Goal: Information Seeking & Learning: Check status

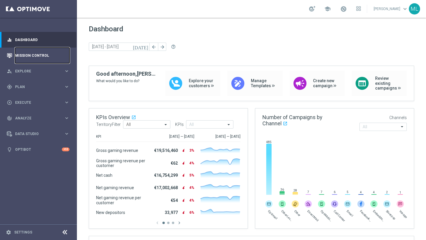
click at [44, 53] on link "Mission Control" at bounding box center [42, 56] width 54 height 16
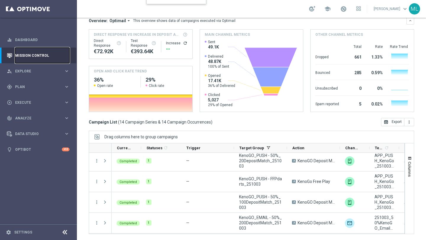
scroll to position [209, 0]
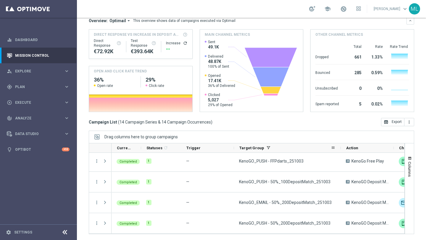
drag, startPoint x: 287, startPoint y: 147, endPoint x: 341, endPoint y: 151, distance: 54.3
click at [341, 151] on div at bounding box center [341, 148] width 2 height 9
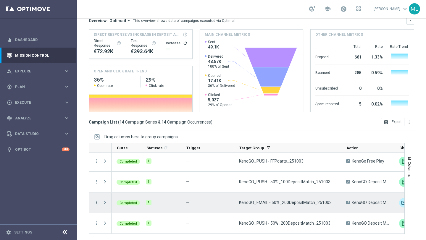
click at [97, 203] on icon "more_vert" at bounding box center [96, 202] width 5 height 5
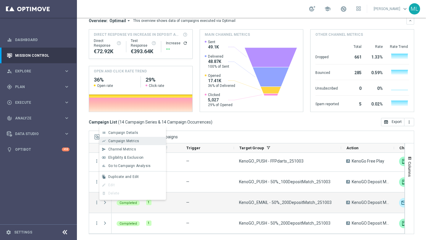
click at [117, 140] on span "Campaign Metrics" at bounding box center [123, 141] width 31 height 4
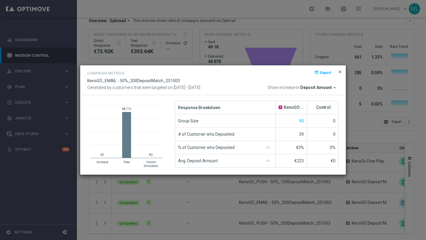
click at [339, 72] on span "close" at bounding box center [340, 72] width 5 height 5
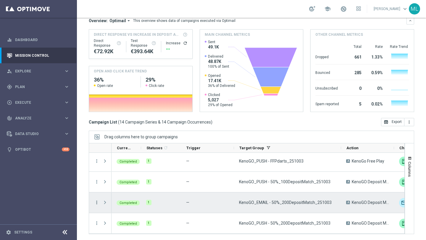
click at [97, 202] on icon "more_vert" at bounding box center [96, 202] width 5 height 5
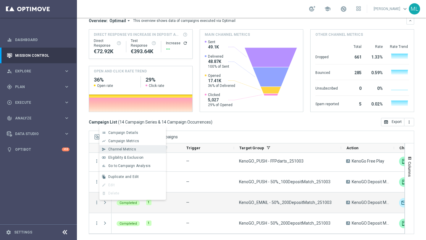
click at [130, 147] on span "Channel Metrics" at bounding box center [122, 149] width 28 height 4
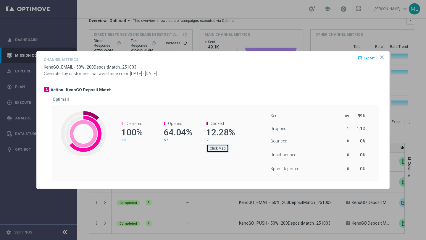
click at [214, 148] on button "Click Map" at bounding box center [218, 148] width 22 height 8
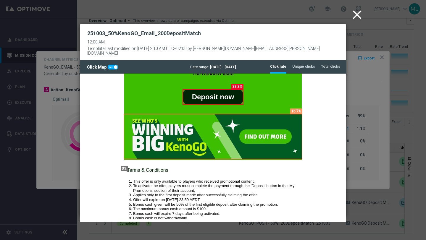
scroll to position [206, 0]
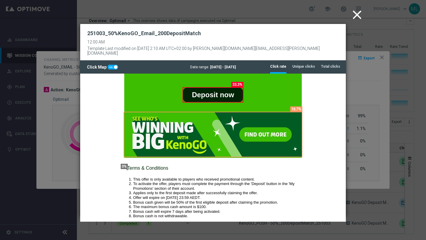
click at [306, 53] on div "251003_50%KenoGO_Email_200DepositMatch 12:00 AM Template Last modified on [DATE…" at bounding box center [213, 42] width 266 height 37
click at [302, 64] on tab-header "Unique clicks" at bounding box center [304, 66] width 23 height 5
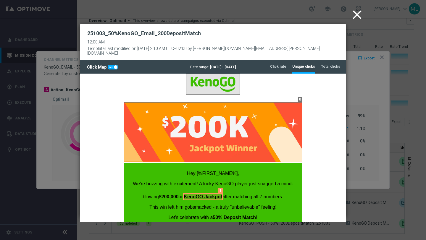
scroll to position [0, 0]
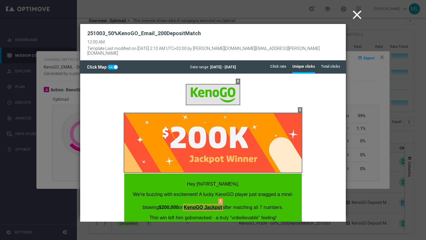
click at [355, 16] on icon "close" at bounding box center [357, 14] width 15 height 15
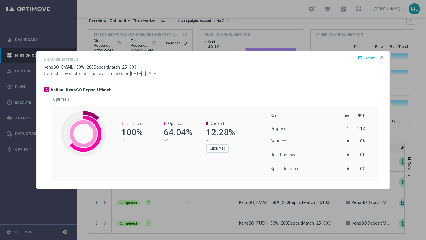
click at [379, 56] on div "open_in_browser Export" at bounding box center [373, 60] width 18 height 9
click at [380, 57] on icon "icon" at bounding box center [382, 57] width 6 height 6
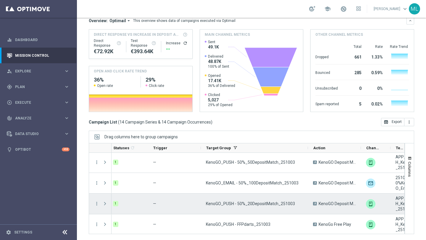
scroll to position [141, 0]
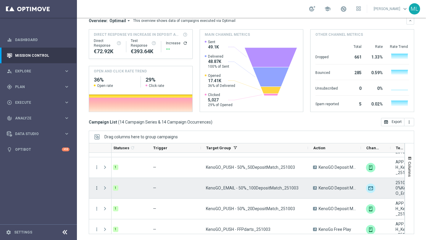
click at [98, 189] on icon "more_vert" at bounding box center [96, 188] width 5 height 5
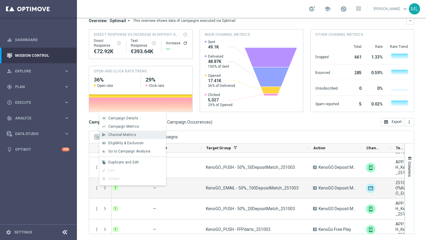
click at [123, 133] on span "Channel Metrics" at bounding box center [122, 135] width 28 height 4
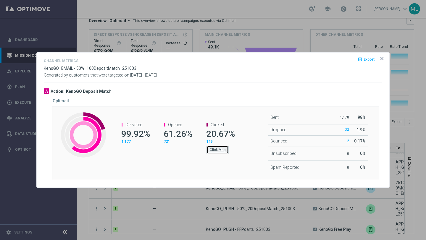
click at [217, 148] on button "Click Map" at bounding box center [218, 150] width 22 height 8
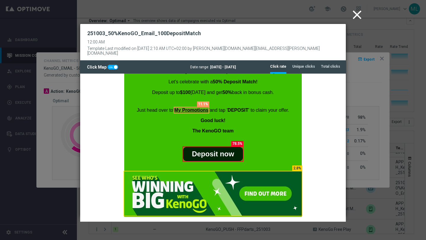
scroll to position [169, 0]
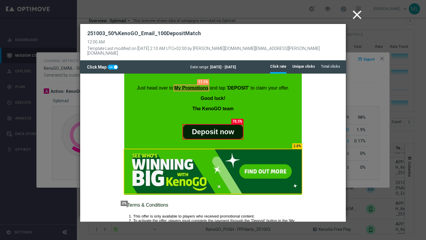
click at [312, 64] on tab-header "Unique clicks" at bounding box center [304, 66] width 23 height 5
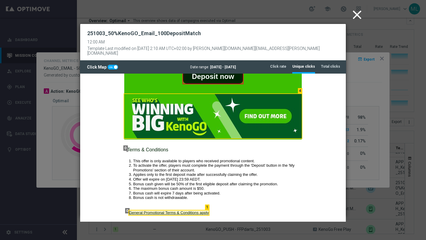
scroll to position [225, 0]
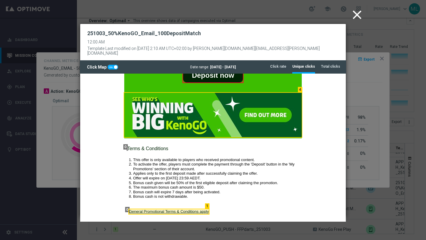
click at [357, 15] on icon "close" at bounding box center [357, 14] width 15 height 15
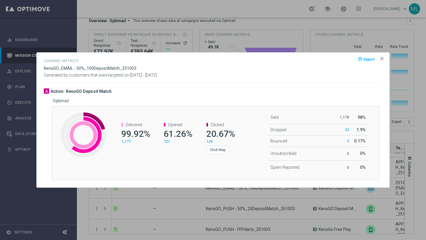
click at [384, 55] on opti-dialog-container "Channel Metrics open_in_browser Export KenoGO_EMAIL - 50%_100DepositMatch_25100…" at bounding box center [213, 120] width 353 height 135
click at [382, 60] on icon "icon" at bounding box center [382, 59] width 6 height 6
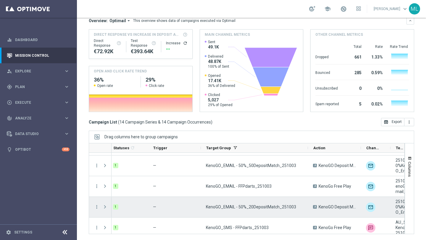
scroll to position [58, 0]
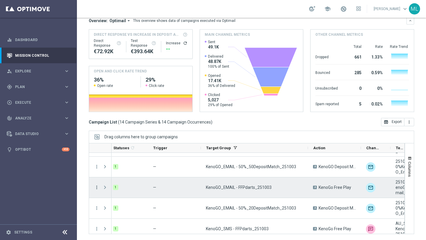
click at [96, 188] on icon "more_vert" at bounding box center [96, 187] width 5 height 5
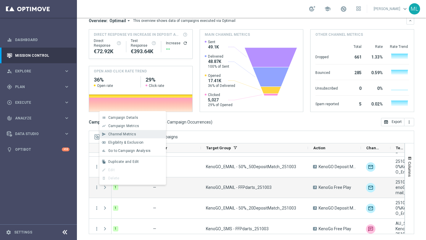
click at [117, 134] on span "Channel Metrics" at bounding box center [122, 134] width 28 height 4
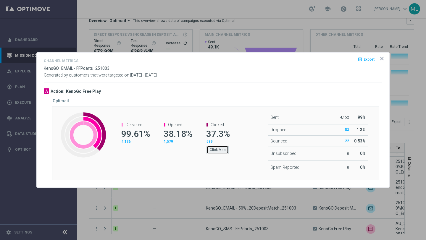
click at [217, 149] on button "Click Map" at bounding box center [218, 150] width 22 height 8
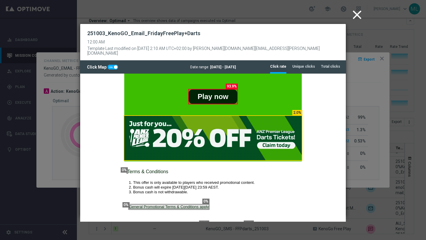
scroll to position [193, 0]
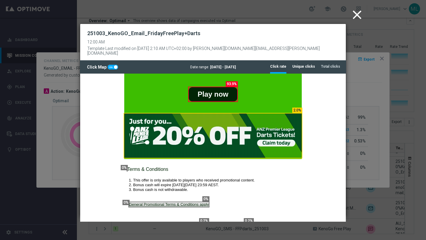
click at [297, 60] on li "Unique clicks" at bounding box center [304, 66] width 23 height 12
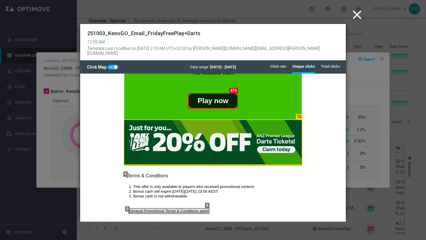
scroll to position [204, 0]
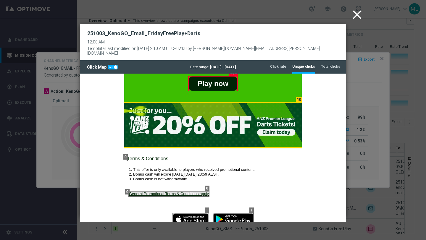
click at [226, 131] on img at bounding box center [213, 125] width 178 height 44
click at [356, 19] on icon "close" at bounding box center [357, 14] width 15 height 15
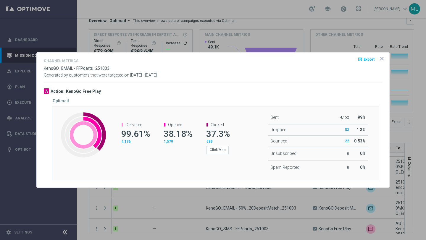
click at [382, 58] on icon "icon" at bounding box center [382, 58] width 3 height 3
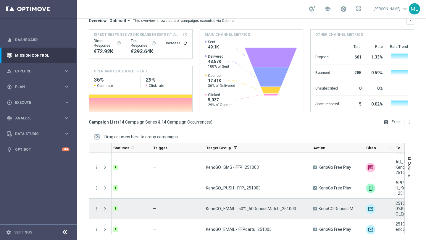
scroll to position [0, 0]
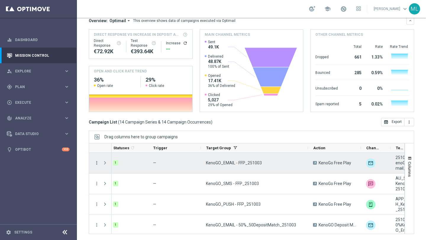
click at [97, 162] on icon "more_vert" at bounding box center [96, 162] width 5 height 5
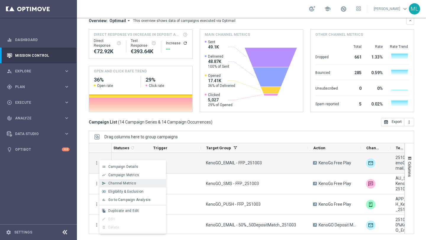
click at [123, 182] on span "Channel Metrics" at bounding box center [122, 184] width 28 height 4
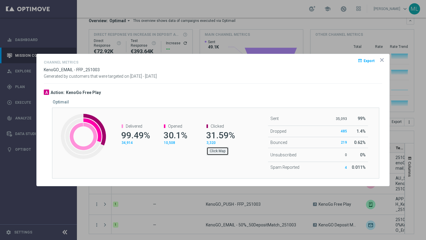
click at [215, 149] on button "Click Map" at bounding box center [218, 151] width 22 height 8
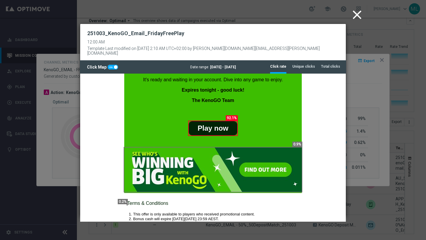
scroll to position [161, 0]
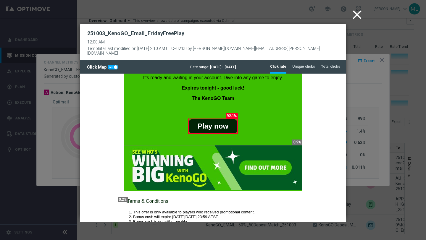
click at [356, 15] on icon "close" at bounding box center [357, 14] width 15 height 15
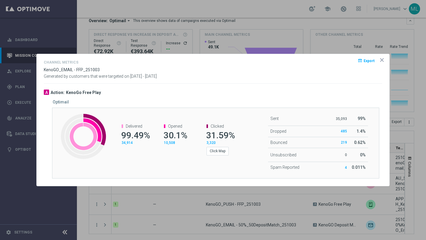
click at [383, 58] on icon "icon" at bounding box center [382, 60] width 6 height 6
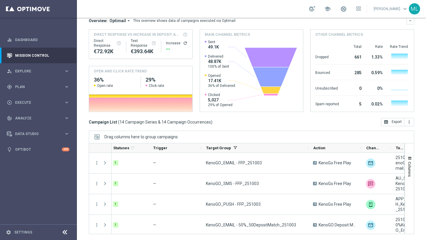
scroll to position [0, 0]
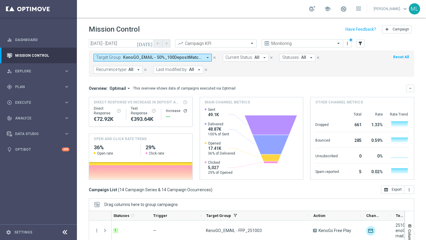
click at [150, 43] on icon "[DATE]" at bounding box center [145, 43] width 16 height 5
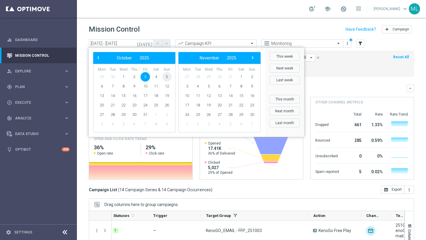
click at [167, 78] on span "5" at bounding box center [166, 76] width 9 height 9
type input "[DATE] - [DATE]"
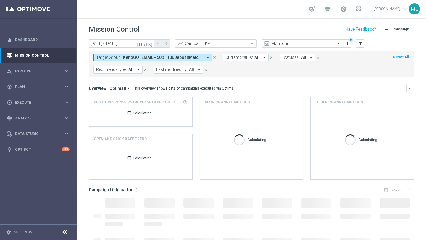
click at [160, 60] on button "Target Group: KenoGO_EMAIL - 50%_100DepositMatch_251003, KenoGO_EMAIL - 50%_200…" at bounding box center [153, 58] width 118 height 8
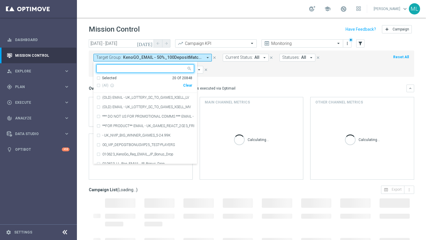
click at [0, 0] on div "Clear" at bounding box center [0, 0] width 0 height 0
click at [149, 71] on div at bounding box center [143, 69] width 88 height 6
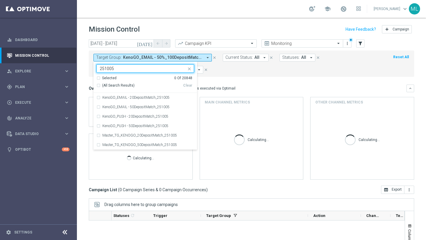
click at [97, 85] on div "(All Search Results)" at bounding box center [140, 85] width 87 height 5
type input "251005"
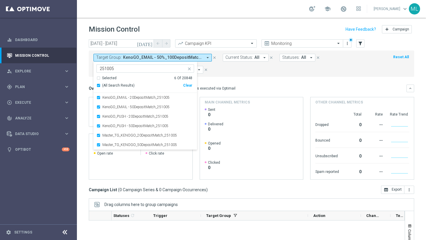
click at [234, 78] on mini-dashboard "Overview: Optimail arrow_drop_down This overview shows data of campaigns execut…" at bounding box center [252, 131] width 326 height 109
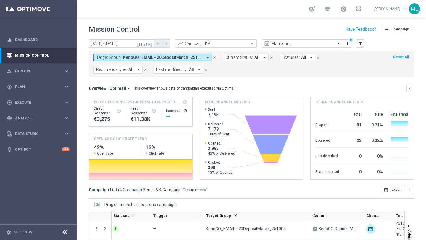
click at [150, 46] on icon "[DATE]" at bounding box center [145, 43] width 16 height 5
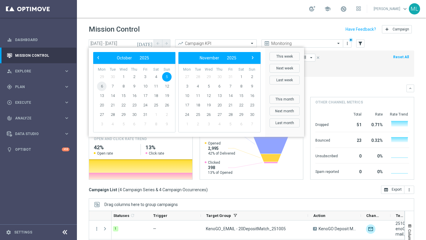
click at [104, 86] on span "6" at bounding box center [101, 86] width 9 height 9
click at [99, 86] on span "6" at bounding box center [101, 86] width 9 height 9
type input "[DATE] - [DATE]"
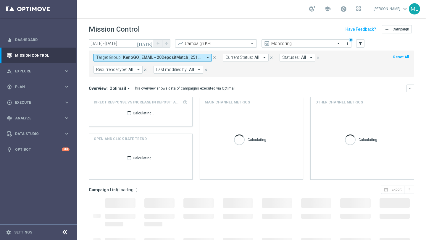
click at [162, 58] on span "KenoGO_EMAIL - 20DepositMatch_251005, KenoGO_EMAIL - 50DepositMatch_251005, Ken…" at bounding box center [163, 57] width 80 height 5
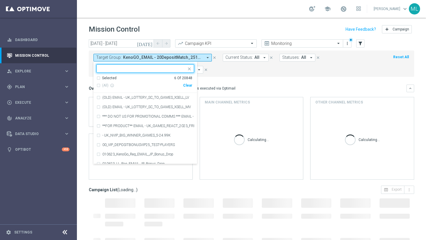
click at [139, 69] on input "text" at bounding box center [143, 68] width 87 height 5
type input "25100"
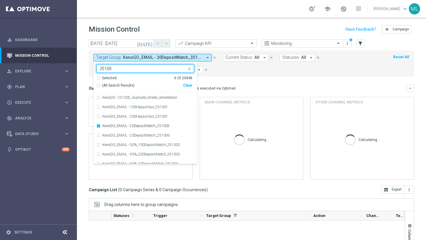
scroll to position [0, 0]
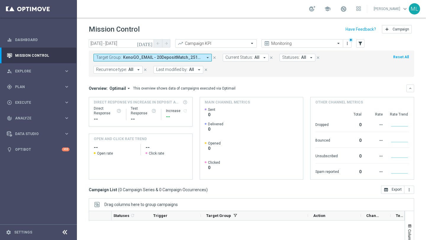
click at [164, 60] on span "KenoGO_EMAIL - 20DepositMatch_251005, KenoGO_EMAIL - 50DepositMatch_251005, Ken…" at bounding box center [163, 57] width 80 height 5
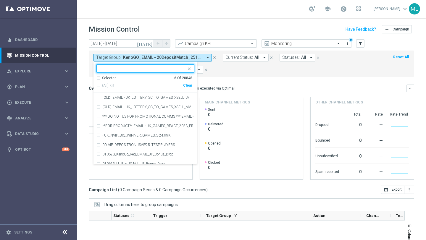
click at [109, 68] on input "text" at bounding box center [143, 68] width 87 height 5
click at [98, 86] on div "(All Search Results)" at bounding box center [140, 85] width 87 height 5
type input "251006"
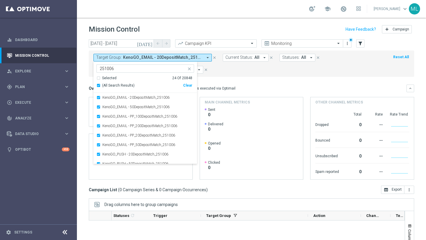
click at [233, 70] on form "Target Group: KenoGO_EMAIL - 20DepositMatch_251005, KenoGO_EMAIL - 50DepositMat…" at bounding box center [239, 64] width 290 height 20
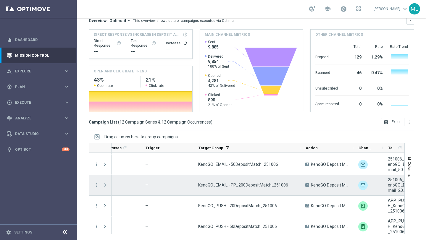
scroll to position [0, 82]
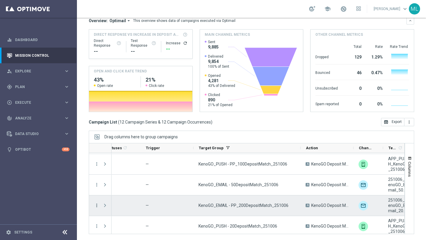
click at [96, 205] on icon "more_vert" at bounding box center [96, 205] width 5 height 5
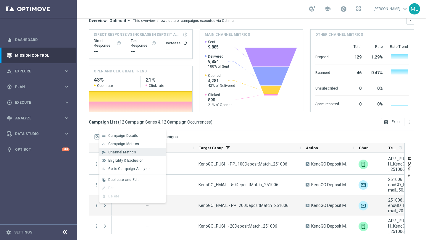
click at [118, 153] on span "Channel Metrics" at bounding box center [122, 152] width 28 height 4
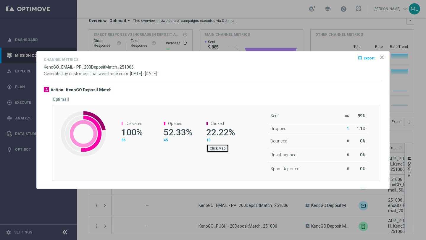
click at [218, 151] on button "Click Map" at bounding box center [218, 148] width 22 height 8
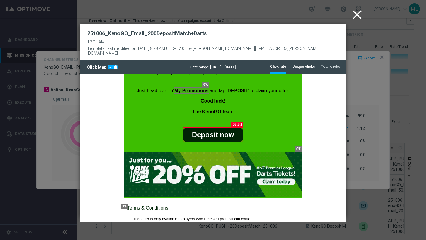
click at [309, 64] on tab-header "Unique clicks" at bounding box center [304, 66] width 23 height 5
click at [354, 15] on icon "close" at bounding box center [357, 14] width 15 height 15
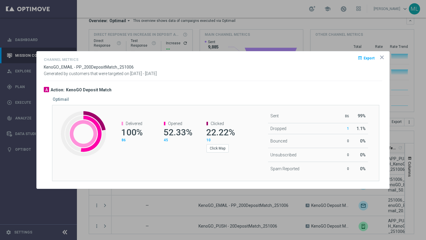
click at [383, 57] on icon "icon" at bounding box center [382, 57] width 3 height 3
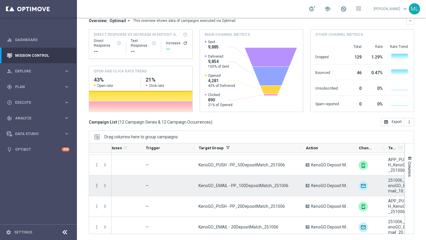
click at [96, 185] on icon "more_vert" at bounding box center [96, 185] width 5 height 5
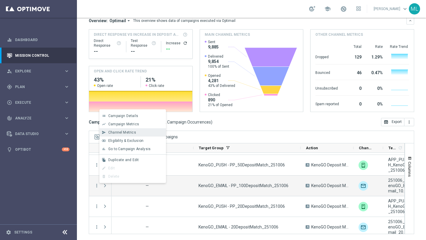
click at [125, 132] on span "Channel Metrics" at bounding box center [122, 133] width 28 height 4
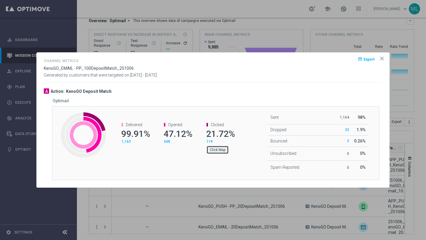
click at [216, 150] on button "Click Map" at bounding box center [218, 150] width 22 height 8
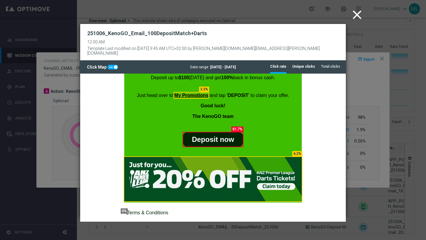
click at [300, 64] on tab-header "Unique clicks" at bounding box center [304, 66] width 23 height 5
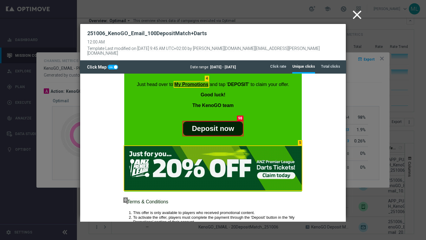
scroll to position [139, 0]
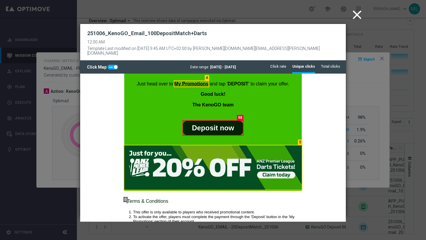
click at [359, 16] on icon "close" at bounding box center [357, 14] width 15 height 15
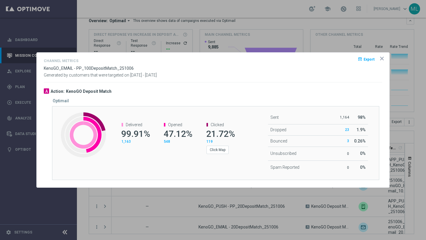
click at [383, 58] on icon "icon" at bounding box center [382, 58] width 3 height 3
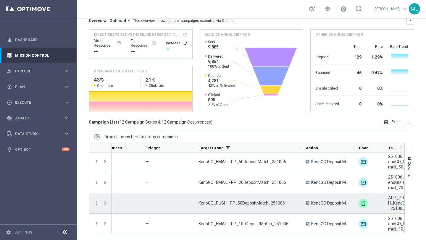
scroll to position [0, 0]
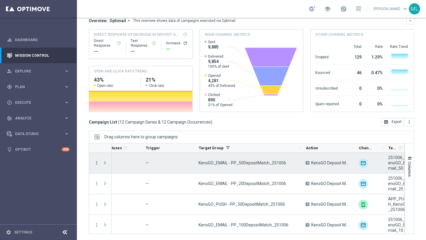
click at [96, 164] on icon "more_vert" at bounding box center [96, 162] width 5 height 5
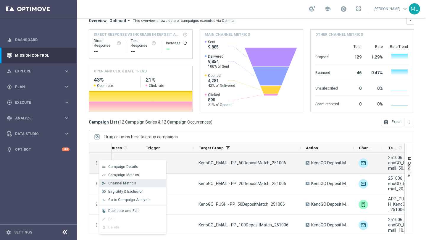
click at [119, 182] on span "Channel Metrics" at bounding box center [122, 184] width 28 height 4
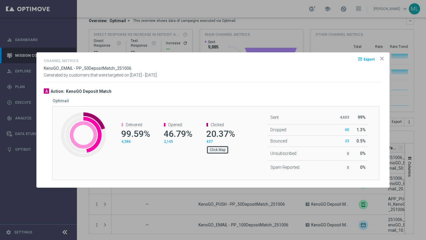
click at [219, 151] on button "Click Map" at bounding box center [218, 150] width 22 height 8
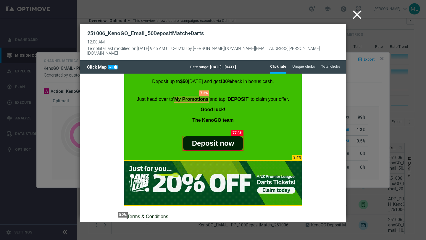
scroll to position [129, 0]
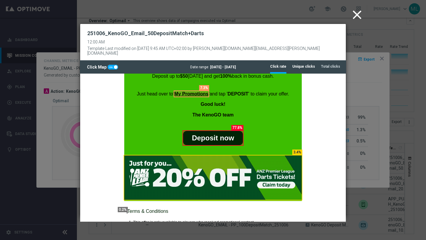
click at [310, 64] on tab-header "Unique clicks" at bounding box center [304, 66] width 23 height 5
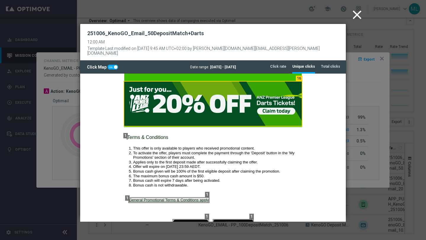
scroll to position [204, 0]
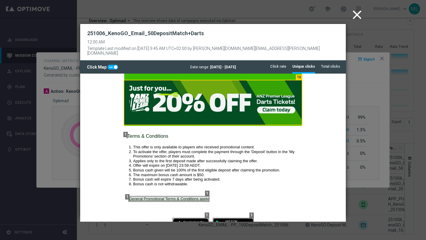
click at [356, 14] on icon "close" at bounding box center [357, 14] width 15 height 15
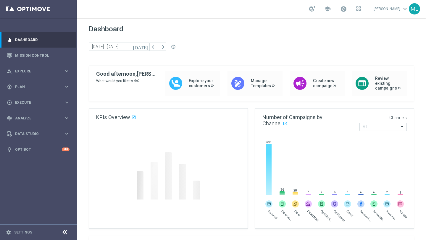
click at [146, 47] on icon "[DATE]" at bounding box center [141, 46] width 16 height 5
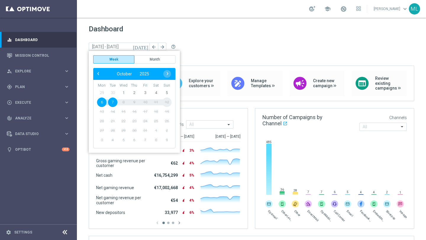
click at [207, 48] on div "today 06 Oct 2025 - 07 Oct 2025 arrow_back arrow_forward help_outline" at bounding box center [252, 47] width 326 height 9
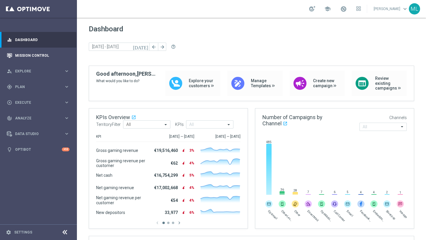
click at [14, 55] on div "Mission Control" at bounding box center [38, 56] width 63 height 16
click at [25, 54] on link "Mission Control" at bounding box center [42, 56] width 54 height 16
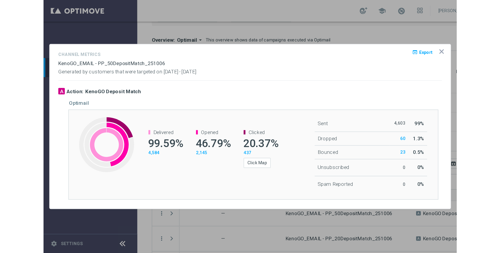
scroll to position [43, 0]
